Goal: Information Seeking & Learning: Learn about a topic

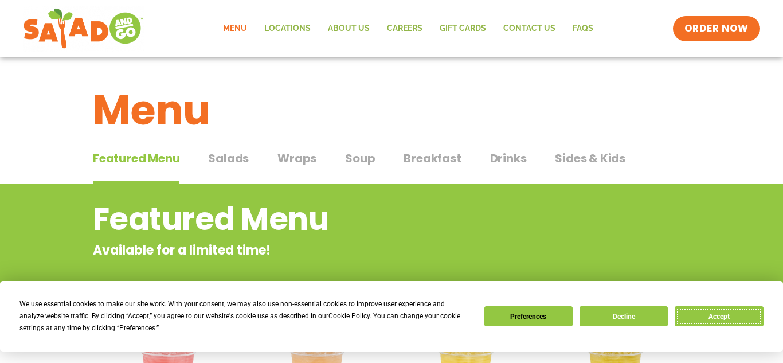
click at [736, 321] on button "Accept" at bounding box center [719, 316] width 88 height 20
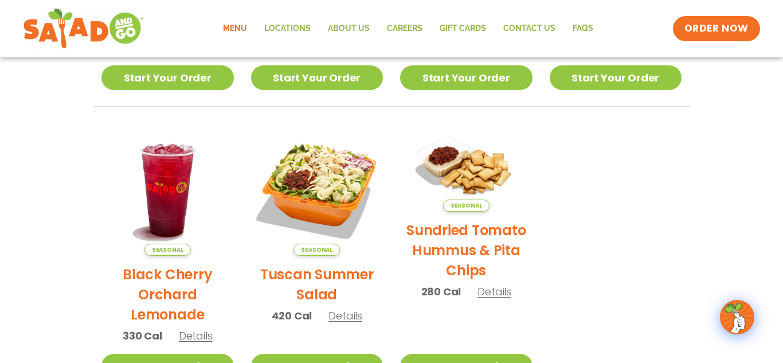
scroll to position [493, 0]
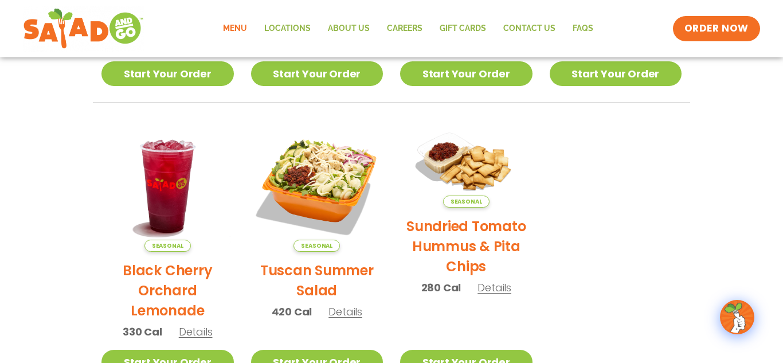
click at [309, 276] on h2 "Tuscan Summer Salad" at bounding box center [317, 280] width 132 height 40
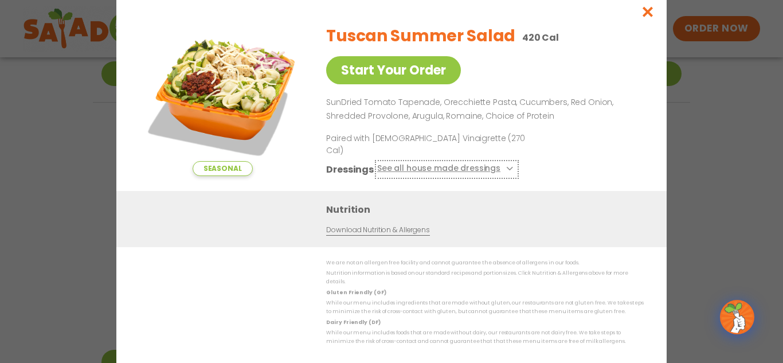
click at [465, 172] on button "See all house made dressings" at bounding box center [446, 169] width 139 height 14
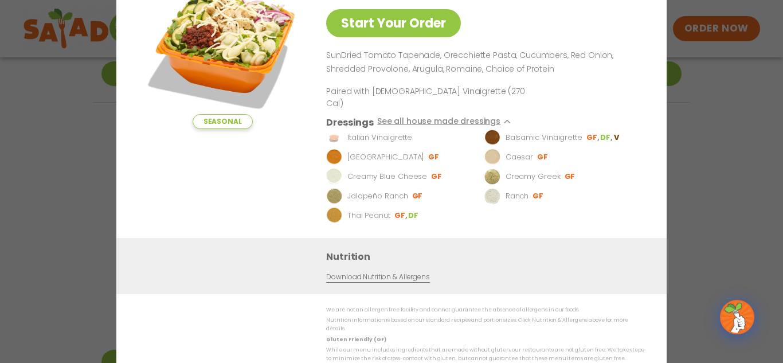
click at [607, 88] on div "Tuscan Summer Salad 420 Cal Start Your Order SunDried Tomato Tapenade, Orecchie…" at bounding box center [482, 102] width 313 height 269
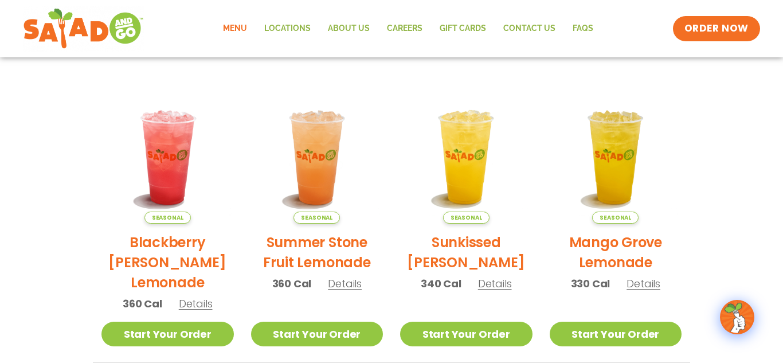
scroll to position [231, 0]
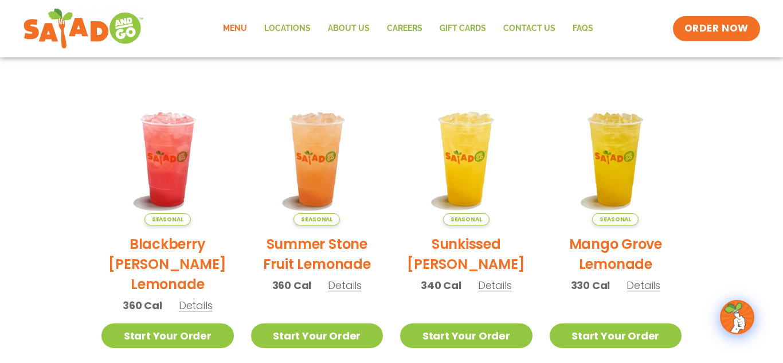
click at [240, 28] on link "Menu" at bounding box center [234, 28] width 41 height 26
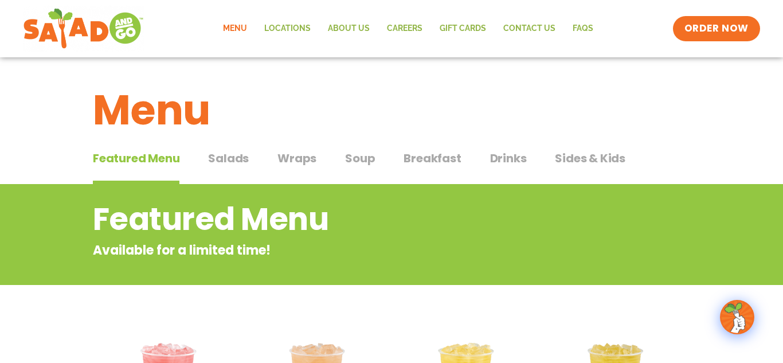
click at [243, 159] on span "Salads" at bounding box center [228, 158] width 41 height 17
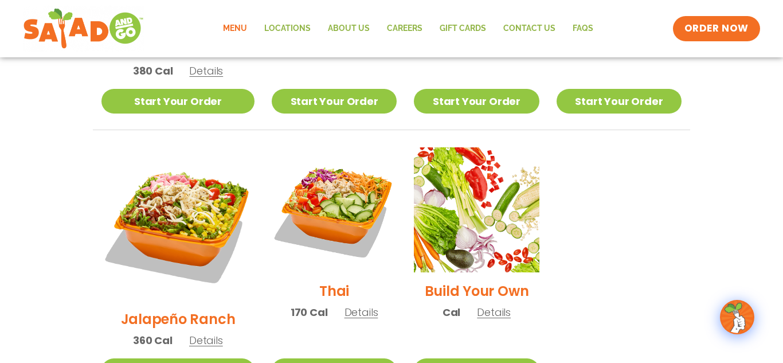
scroll to position [795, 0]
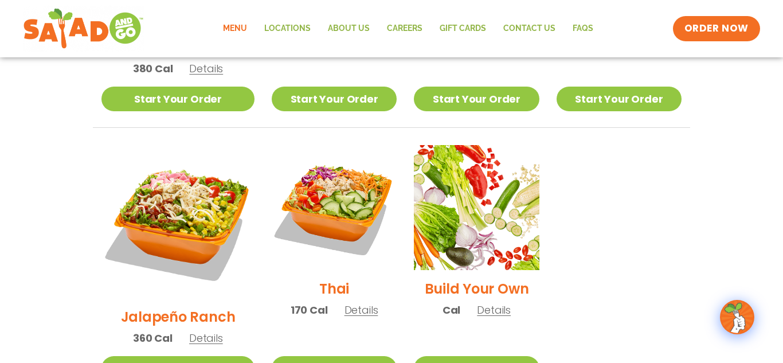
click at [322, 279] on h2 "Thai" at bounding box center [334, 289] width 30 height 20
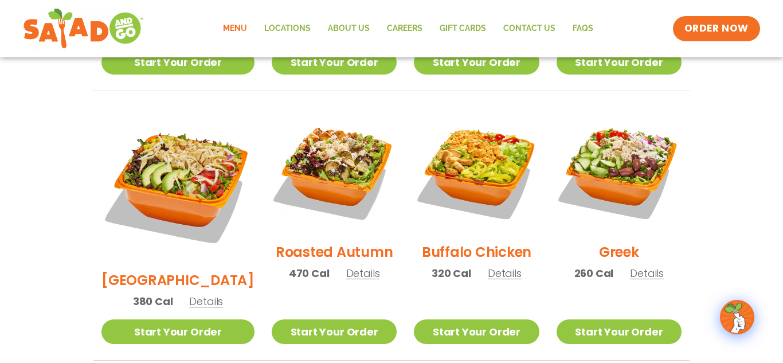
scroll to position [549, 0]
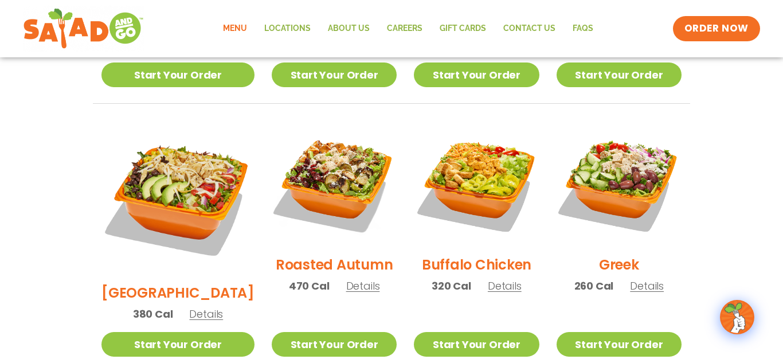
click at [609, 255] on h2 "Greek" at bounding box center [619, 265] width 40 height 20
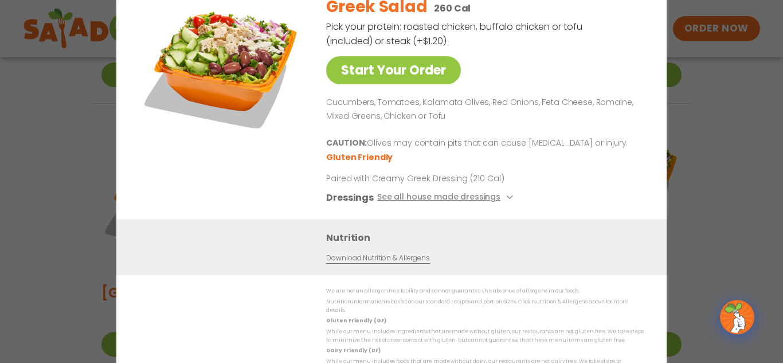
click at [639, 13] on div "Start Your Order Greek Salad 260 Cal Pick your protein: roasted chicken, buffal…" at bounding box center [391, 102] width 505 height 233
click at [620, 108] on p "Cucumbers, Tomatoes, Kalamata Olives, Red Onions, Feta Cheese, Romaine, Mixed G…" at bounding box center [482, 110] width 313 height 28
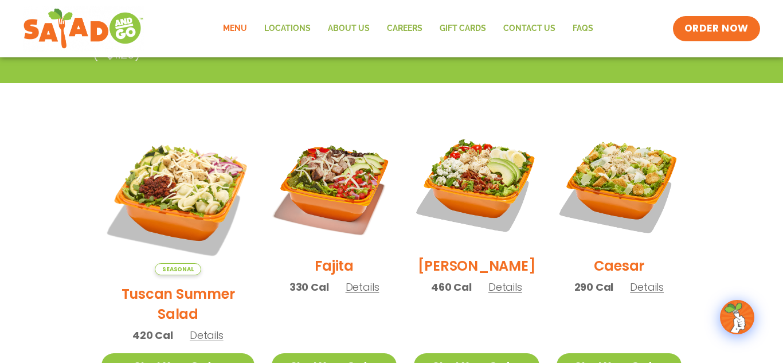
scroll to position [253, 0]
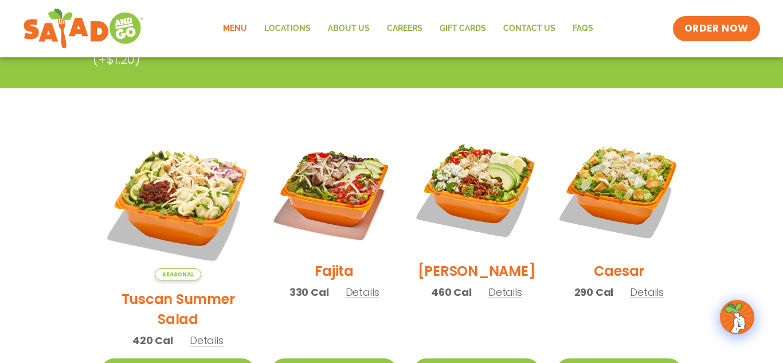
click at [315, 280] on h2 "Fajita" at bounding box center [334, 271] width 39 height 20
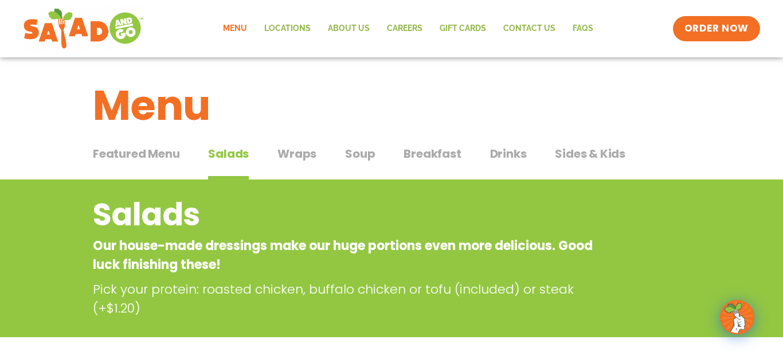
scroll to position [0, 0]
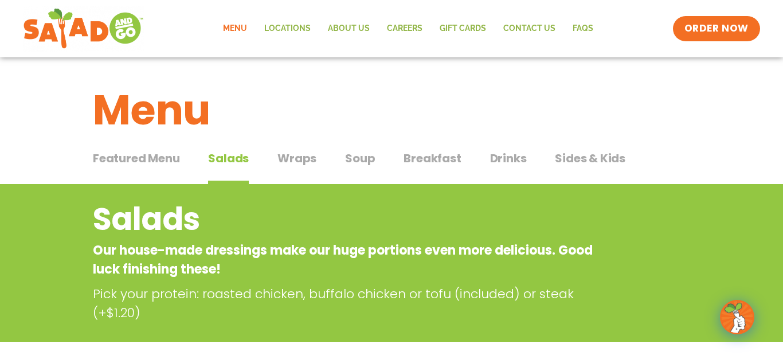
click at [354, 161] on span "Soup" at bounding box center [360, 158] width 30 height 17
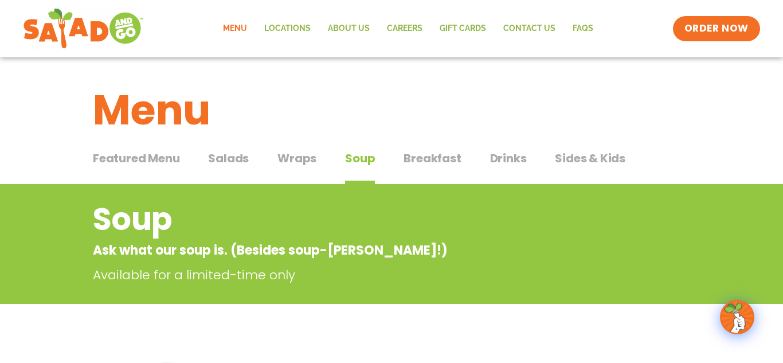
click at [581, 159] on span "Sides & Kids" at bounding box center [590, 158] width 71 height 17
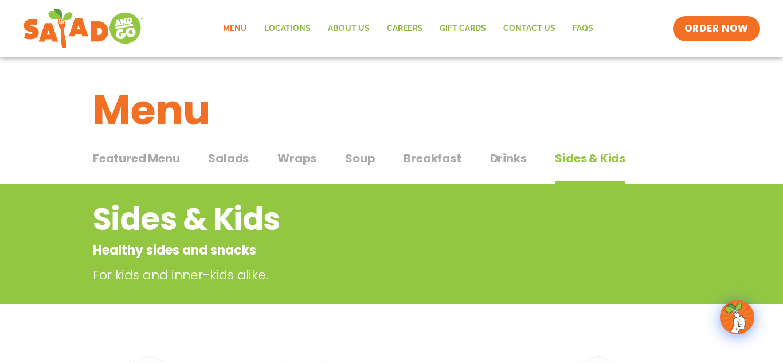
click at [501, 159] on span "Drinks" at bounding box center [508, 158] width 37 height 17
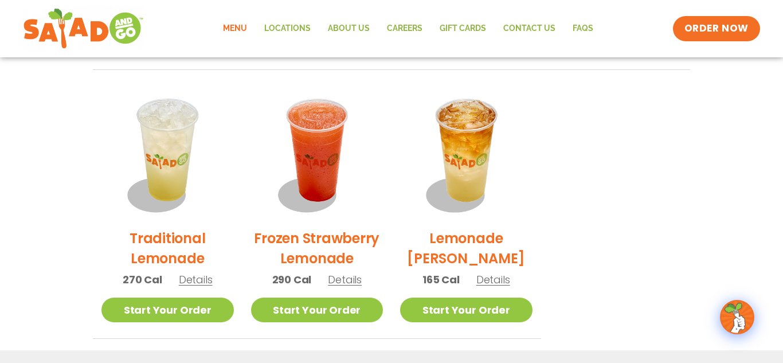
scroll to position [836, 0]
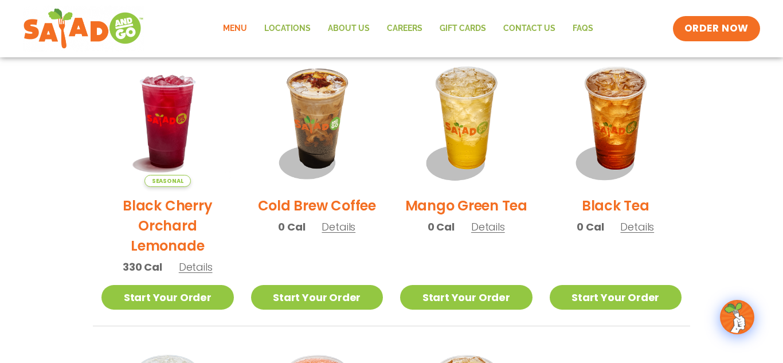
scroll to position [576, 0]
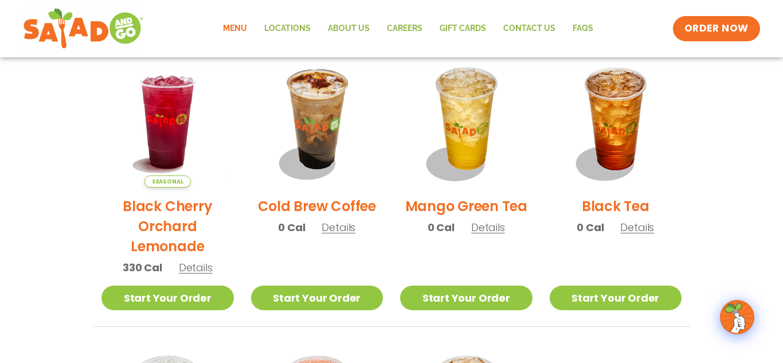
click at [310, 212] on h2 "Cold Brew Coffee" at bounding box center [317, 206] width 118 height 20
click at [179, 228] on h2 "Black Cherry Orchard Lemonade" at bounding box center [167, 226] width 132 height 60
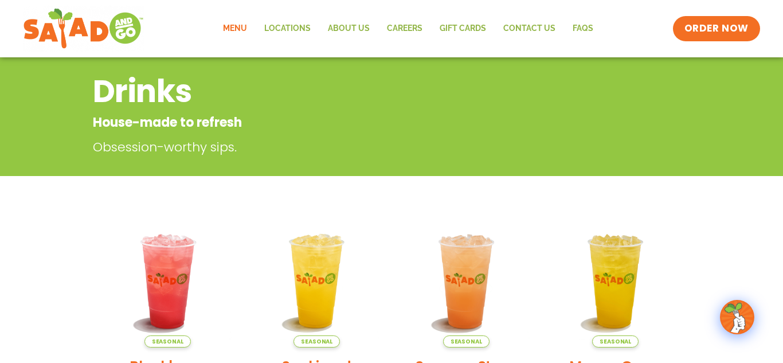
scroll to position [0, 0]
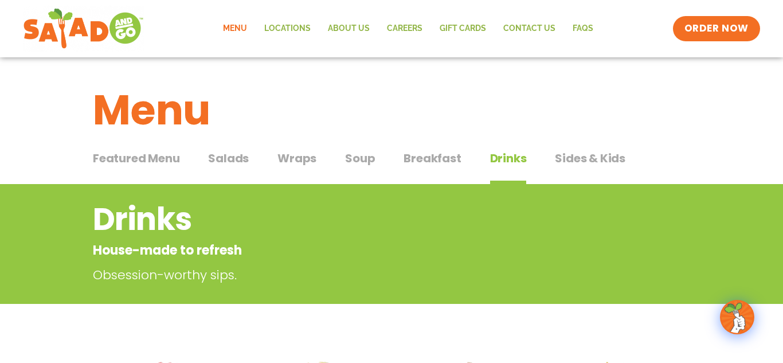
click at [440, 158] on span "Breakfast" at bounding box center [432, 158] width 57 height 17
